Goal: Information Seeking & Learning: Learn about a topic

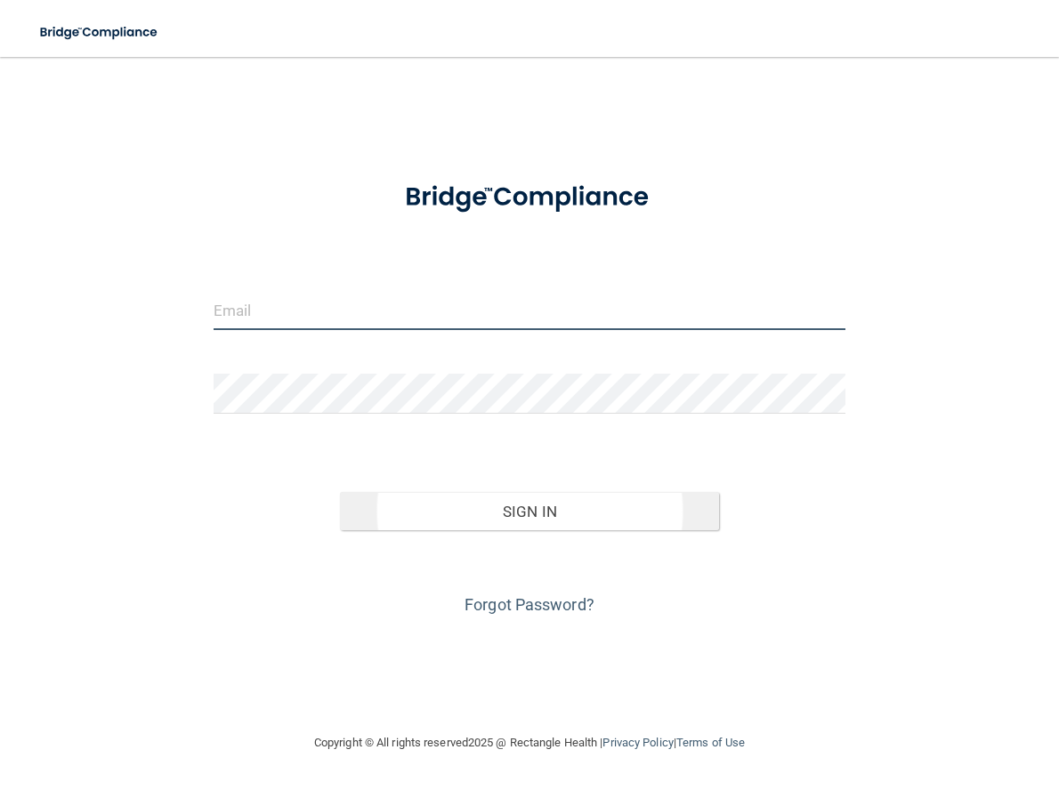
type input "[PERSON_NAME][EMAIL_ADDRESS][DOMAIN_NAME]"
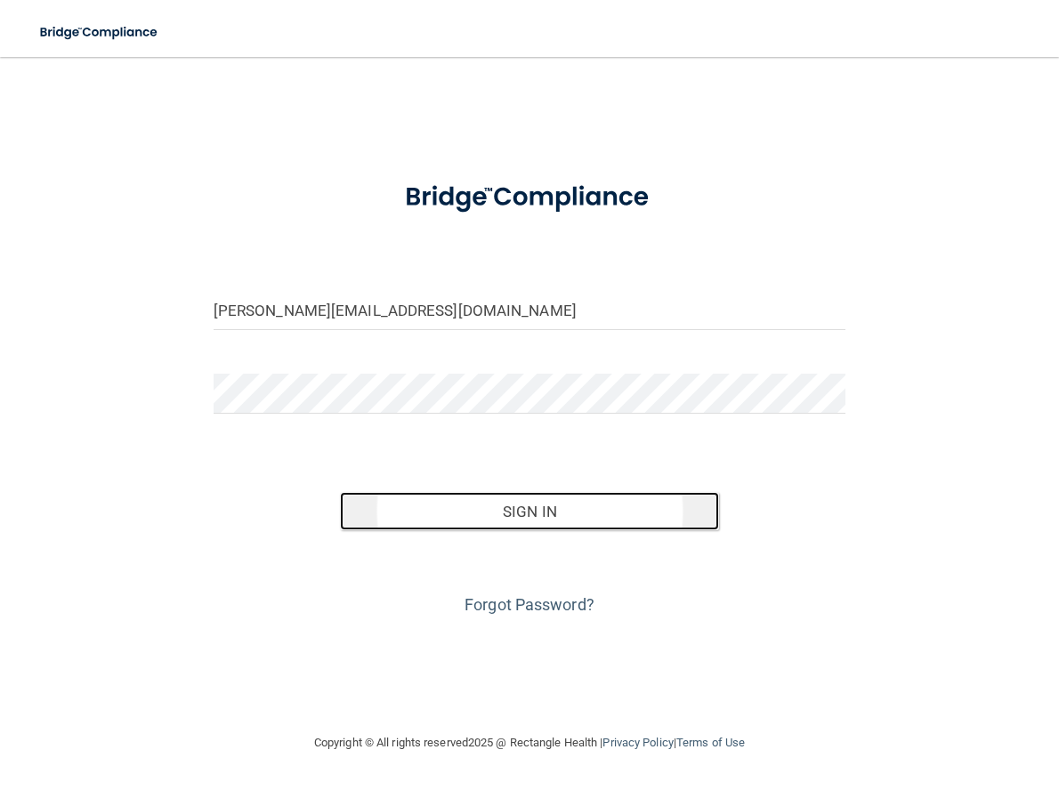
click at [586, 515] on button "Sign In" at bounding box center [529, 511] width 379 height 39
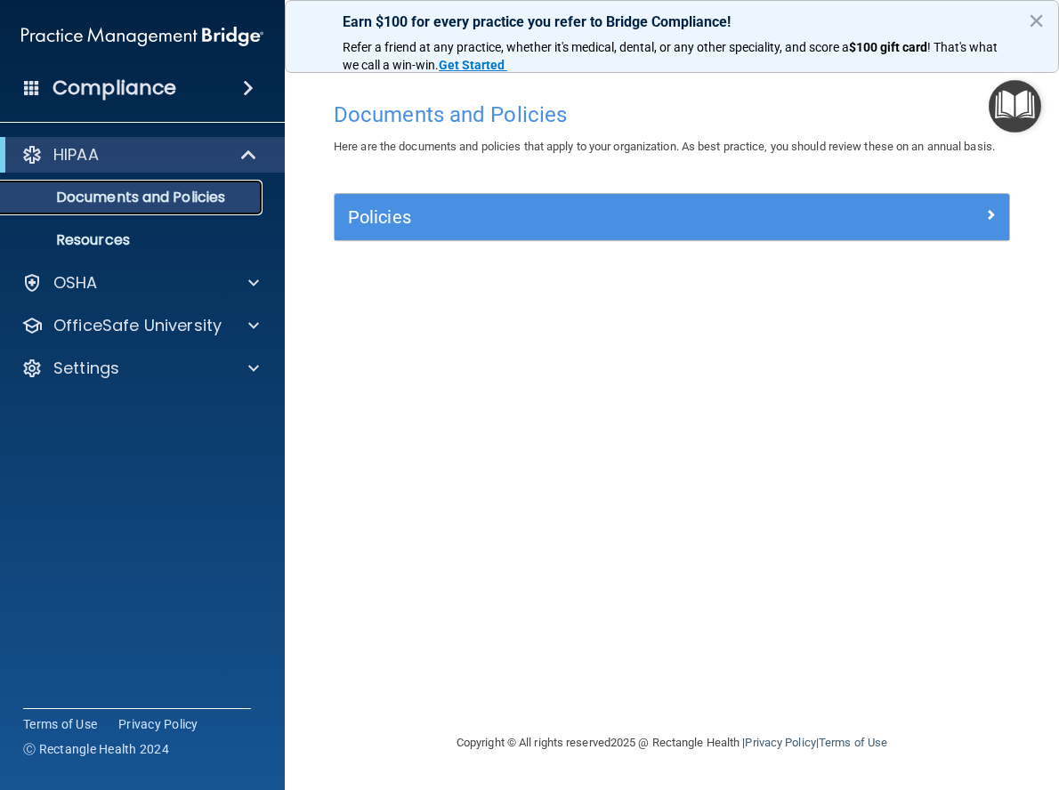
click at [142, 200] on p "Documents and Policies" at bounding box center [133, 198] width 243 height 18
click at [129, 159] on div "HIPAA" at bounding box center [118, 154] width 220 height 21
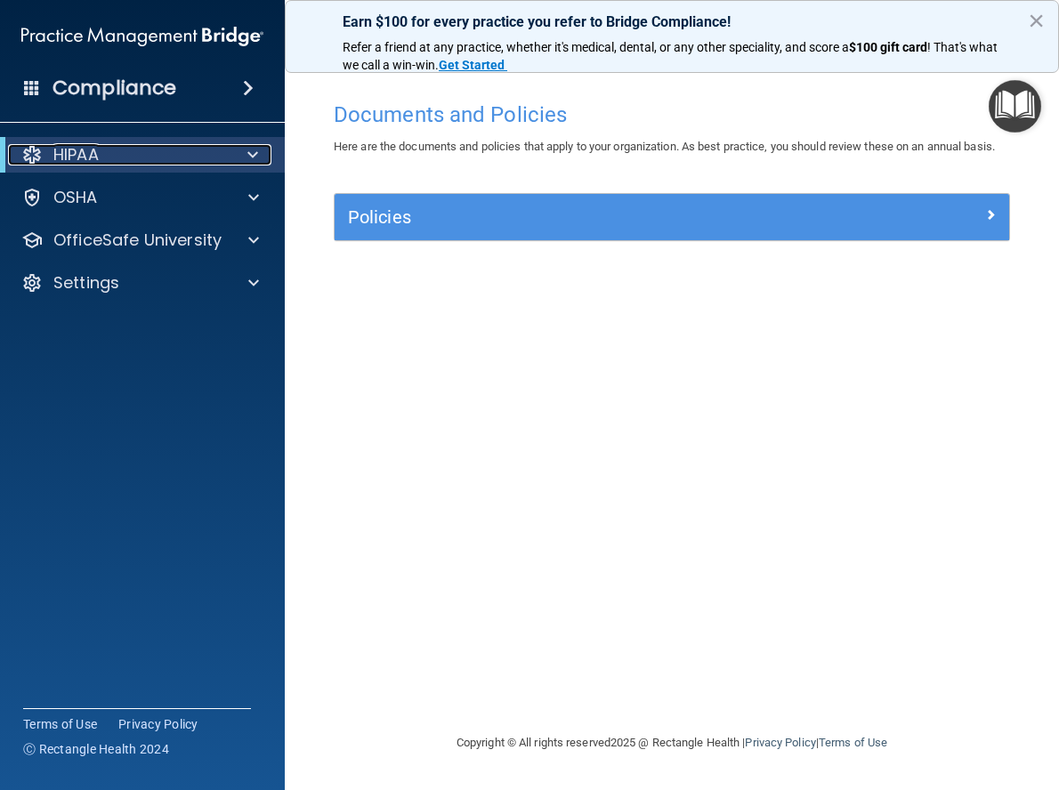
click at [129, 159] on div "HIPAA" at bounding box center [118, 154] width 220 height 21
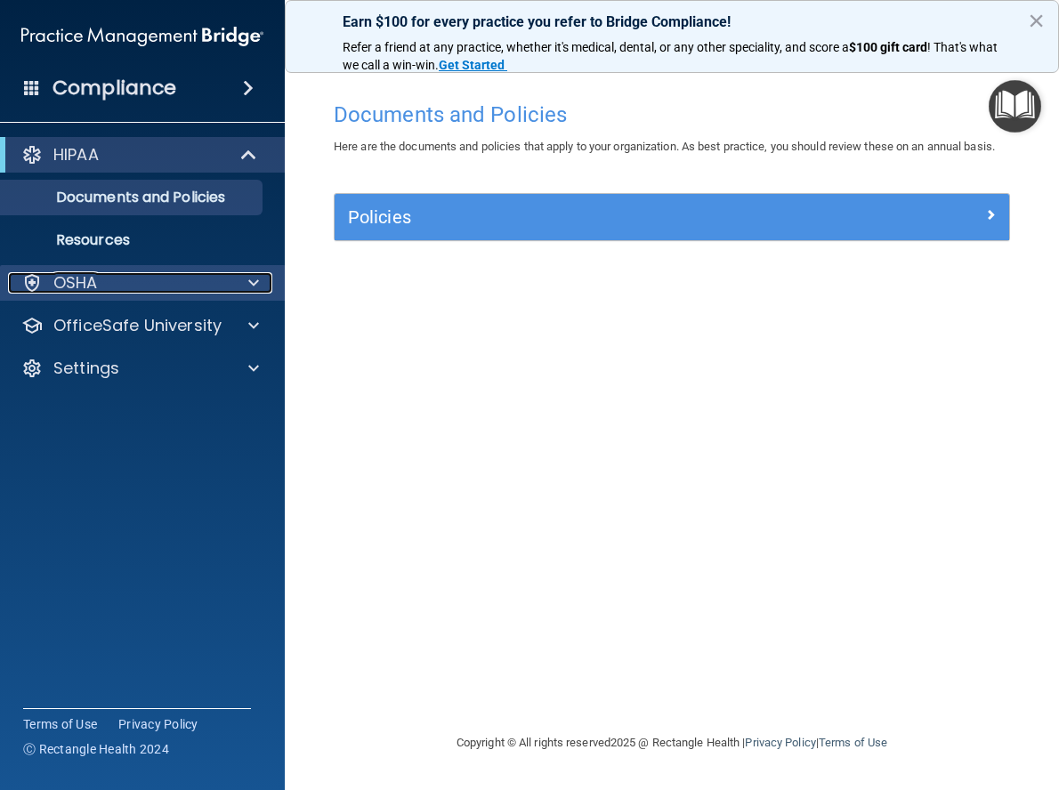
click at [117, 280] on div "OSHA" at bounding box center [118, 282] width 221 height 21
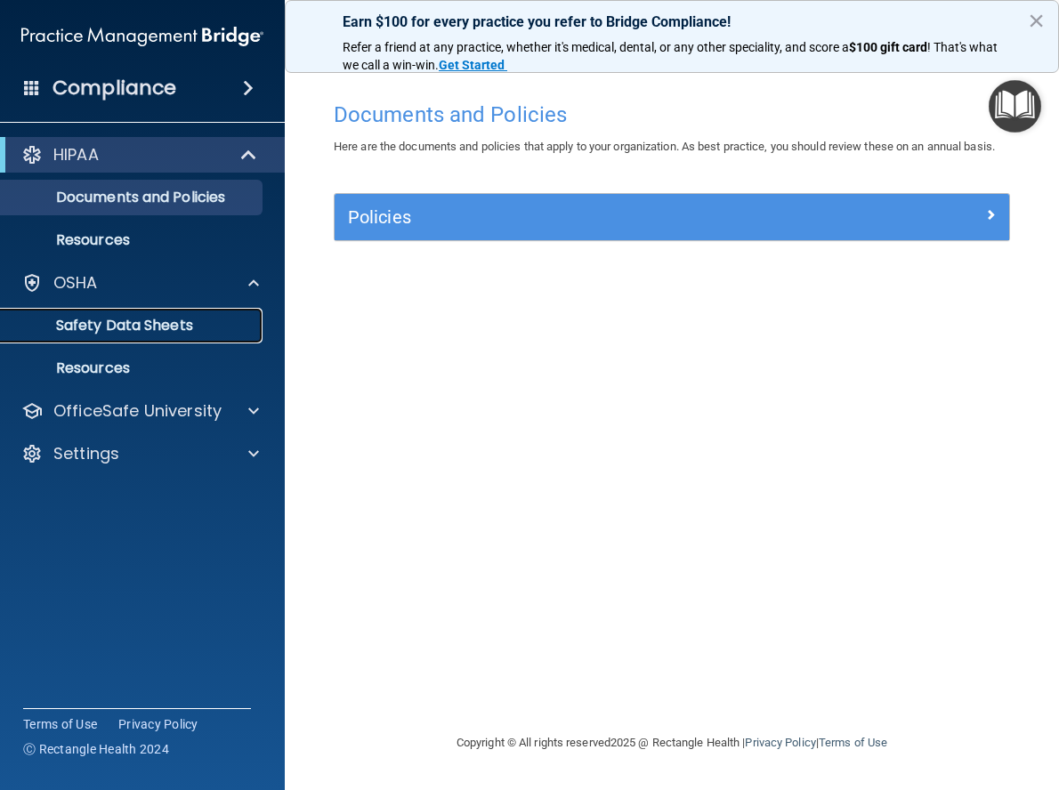
click at [118, 329] on p "Safety Data Sheets" at bounding box center [133, 326] width 243 height 18
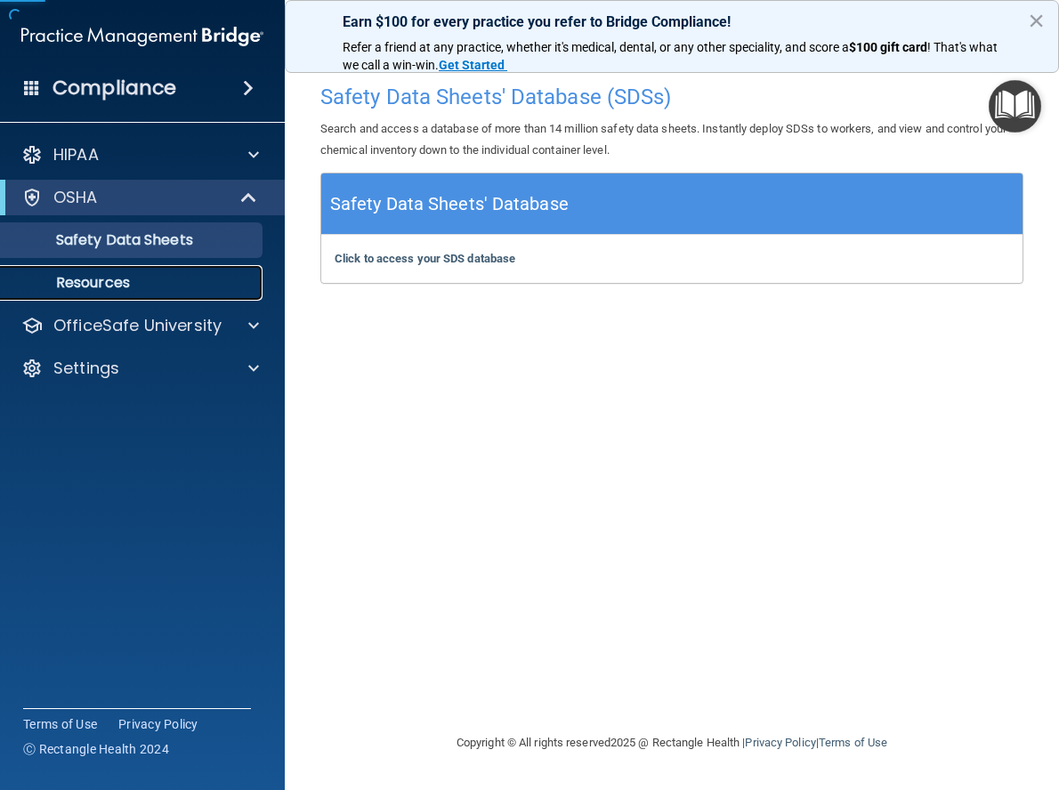
click at [107, 283] on p "Resources" at bounding box center [133, 283] width 243 height 18
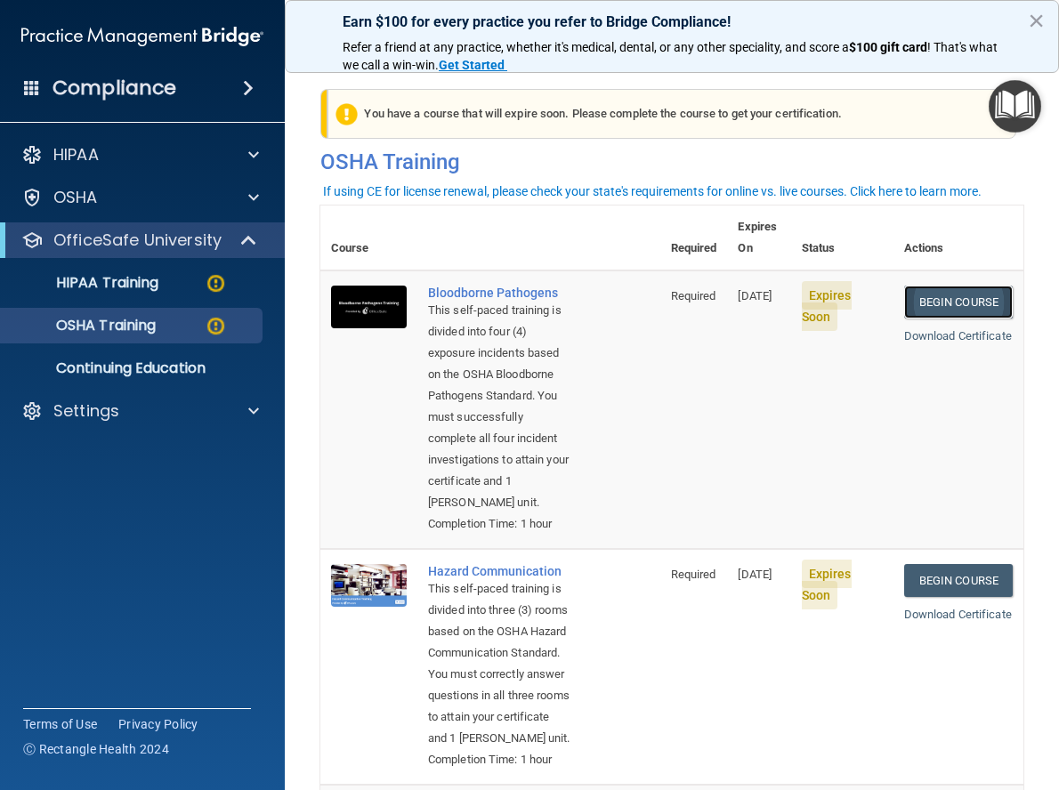
click at [925, 286] on link "Begin Course" at bounding box center [958, 302] width 109 height 33
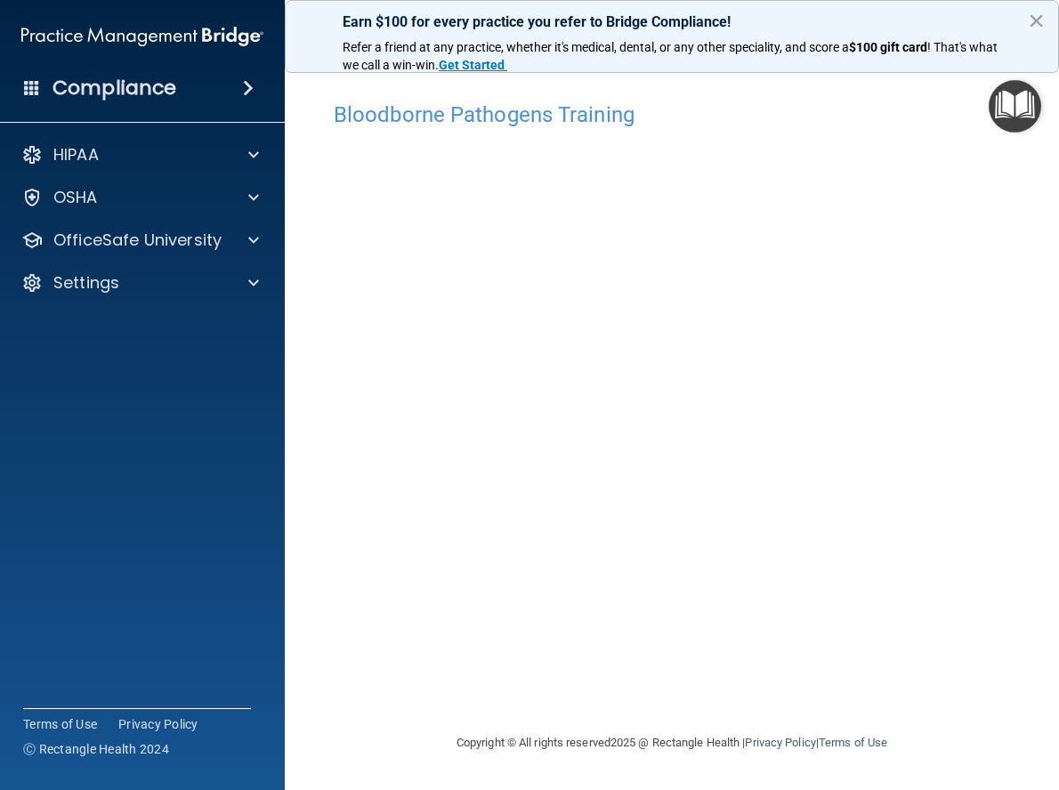
click at [1015, 102] on img "Open Resource Center" at bounding box center [1015, 106] width 53 height 53
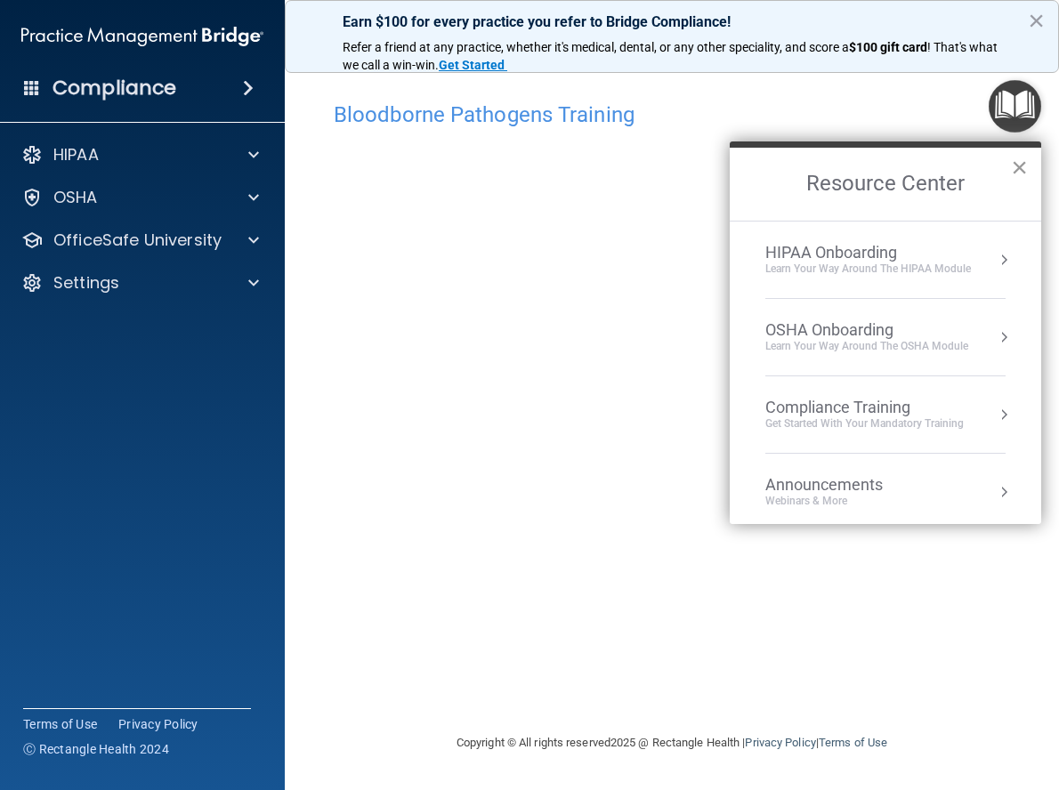
click at [1016, 168] on button "×" at bounding box center [1019, 167] width 17 height 28
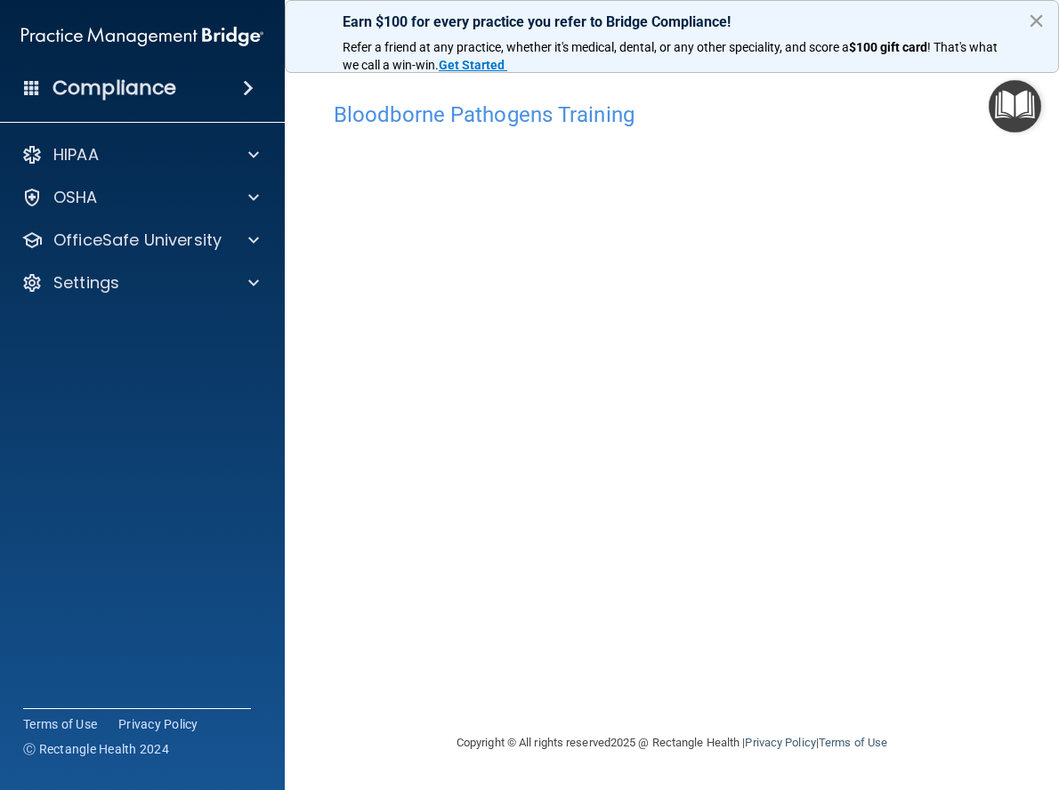
click at [1038, 19] on button "×" at bounding box center [1036, 20] width 17 height 28
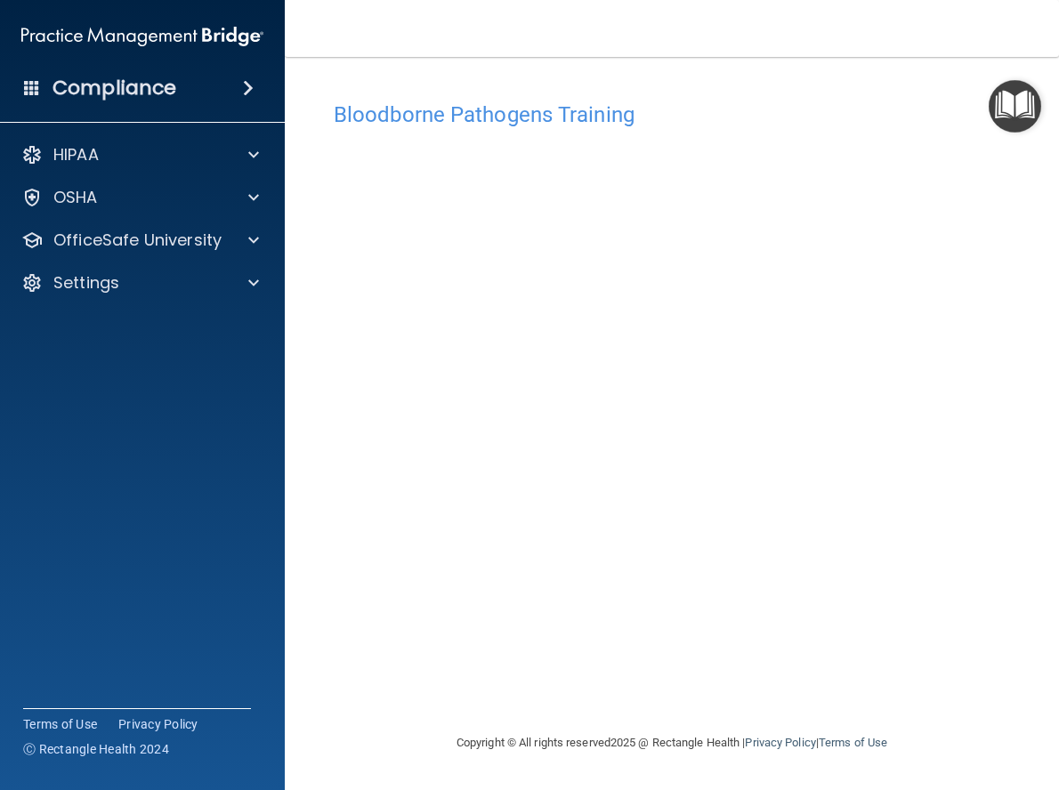
click at [977, 690] on div "Bloodborne Pathogens Training This course doesn’t expire until 10/16/2025. Are …" at bounding box center [671, 413] width 703 height 640
